Goal: Check status: Check status

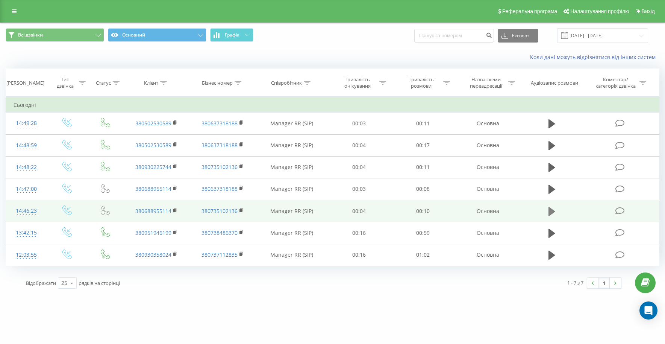
click at [551, 214] on icon at bounding box center [552, 211] width 7 height 11
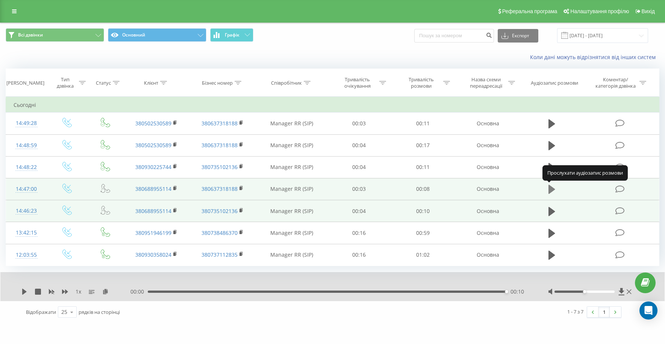
click at [552, 190] on icon at bounding box center [552, 189] width 7 height 9
click at [552, 190] on icon at bounding box center [552, 189] width 7 height 11
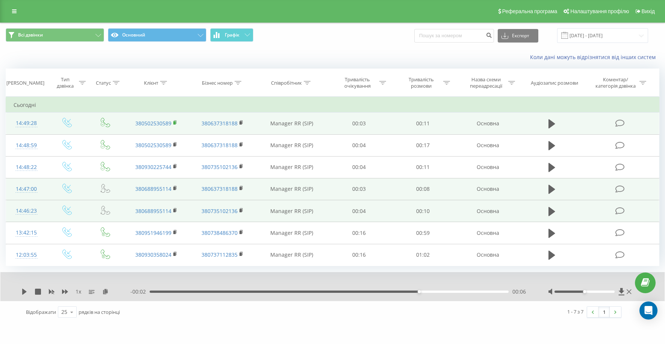
click at [175, 123] on rect at bounding box center [174, 122] width 2 height 3
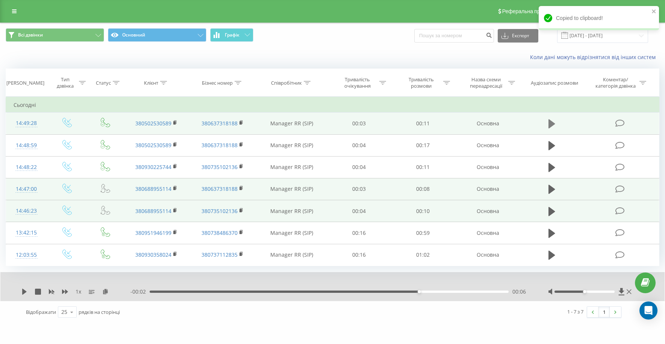
click at [552, 126] on icon at bounding box center [552, 123] width 7 height 11
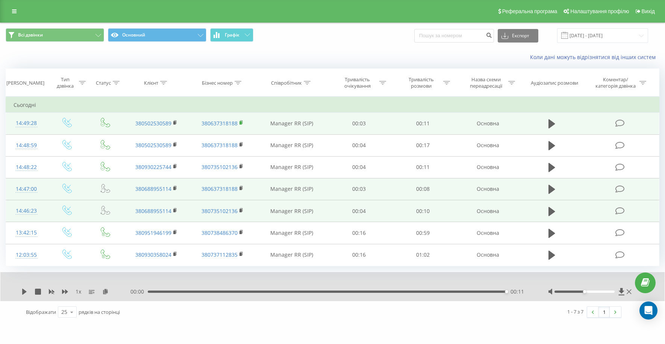
click at [242, 123] on icon at bounding box center [241, 122] width 4 height 5
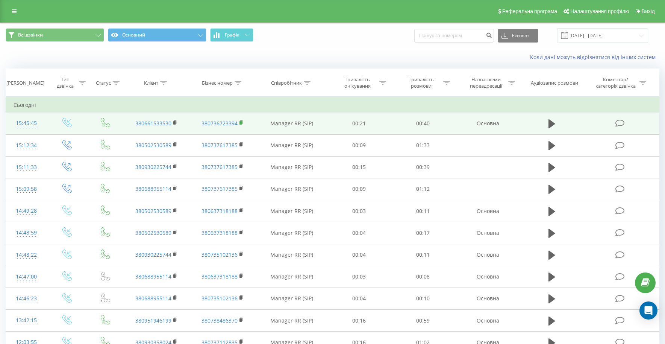
click at [241, 122] on rect at bounding box center [240, 122] width 2 height 3
click at [243, 122] on icon at bounding box center [241, 122] width 4 height 5
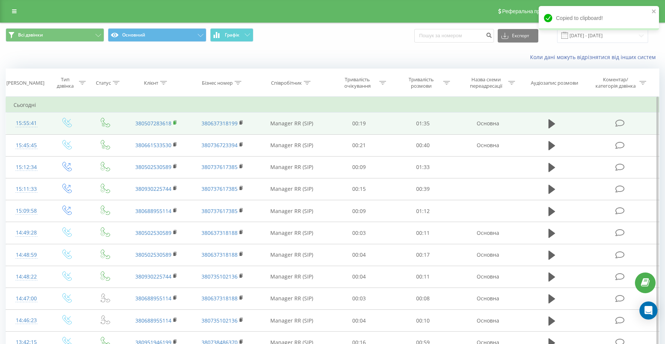
click at [175, 123] on rect at bounding box center [174, 122] width 2 height 3
